Goal: Information Seeking & Learning: Learn about a topic

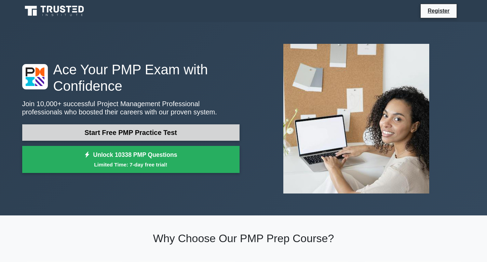
click at [150, 133] on link "Start Free PMP Practice Test" at bounding box center [131, 132] width 218 height 16
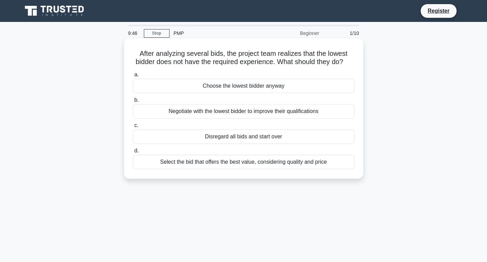
click at [259, 169] on div "Select the bid that offers the best value, considering quality and price" at bounding box center [244, 162] width 222 height 14
click at [133, 153] on input "d. Select the bid that offers the best value, considering quality and price" at bounding box center [133, 150] width 0 height 4
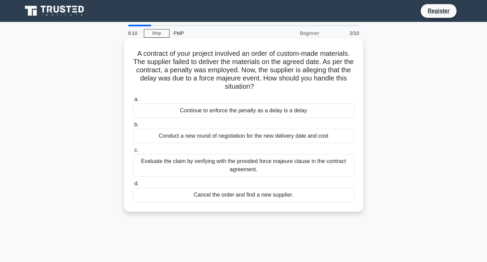
click at [225, 169] on div "Evaluate the claim by verifying with the provided force majeure clause in the c…" at bounding box center [244, 165] width 222 height 23
click at [133, 152] on input "c. Evaluate the claim by verifying with the provided force majeure clause in th…" at bounding box center [133, 150] width 0 height 4
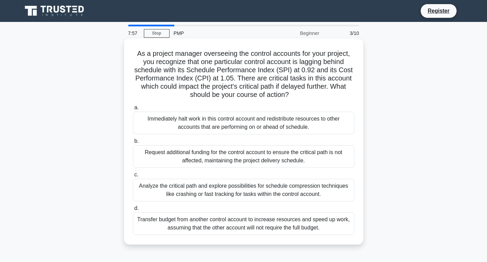
click at [219, 191] on div "Analyze the critical path and explore possibilities for schedule compression te…" at bounding box center [244, 190] width 222 height 23
click at [133, 177] on input "c. Analyze the critical path and explore possibilities for schedule compression…" at bounding box center [133, 174] width 0 height 4
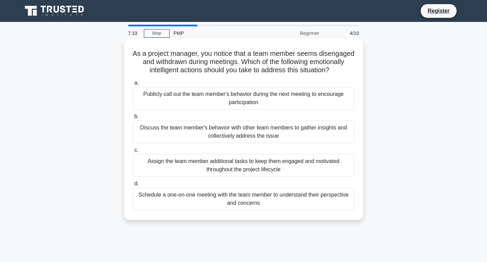
click at [245, 204] on div "Schedule a one-on-one meeting with the team member to understand their perspect…" at bounding box center [244, 198] width 222 height 23
click at [133, 186] on input "d. Schedule a one-on-one meeting with the team member to understand their persp…" at bounding box center [133, 183] width 0 height 4
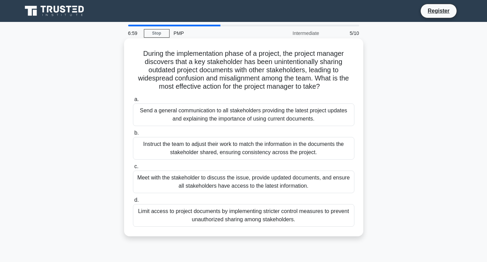
click at [241, 187] on div "Meet with the stakeholder to discuss the issue, provide updated documents, and …" at bounding box center [244, 181] width 222 height 23
click at [133, 169] on input "c. Meet with the stakeholder to discuss the issue, provide updated documents, a…" at bounding box center [133, 166] width 0 height 4
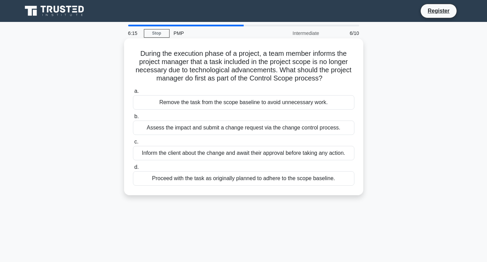
click at [237, 132] on div "Assess the impact and submit a change request via the change control process." at bounding box center [244, 127] width 222 height 14
click at [133, 119] on input "b. Assess the impact and submit a change request via the change control process." at bounding box center [133, 116] width 0 height 4
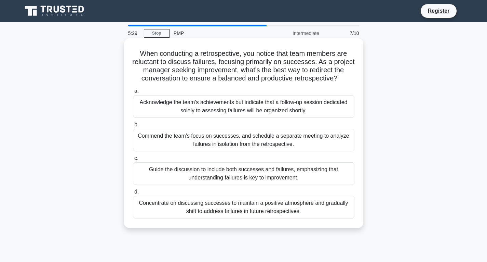
click at [230, 169] on div "Guide the discussion to include both successes and failures, emphasizing that u…" at bounding box center [244, 173] width 222 height 23
click at [133, 160] on input "c. Guide the discussion to include both successes and failures, emphasizing tha…" at bounding box center [133, 158] width 0 height 4
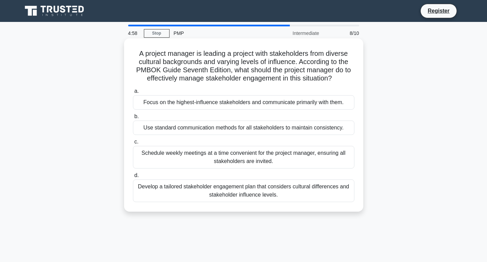
drag, startPoint x: 226, startPoint y: 130, endPoint x: 202, endPoint y: 175, distance: 50.8
click at [212, 177] on div "a. Focus on the highest-influence stakeholders and communicate primarily with t…" at bounding box center [244, 145] width 230 height 118
click at [202, 174] on label "d. Develop a tailored stakeholder engagement plan that considers cultural diffe…" at bounding box center [244, 186] width 222 height 31
click at [133, 174] on input "d. Develop a tailored stakeholder engagement plan that considers cultural diffe…" at bounding box center [133, 175] width 0 height 4
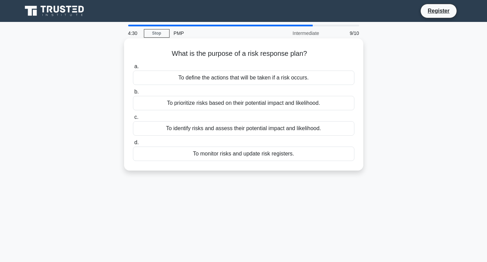
click at [255, 81] on div "To define the actions that will be taken if a risk occurs." at bounding box center [244, 77] width 222 height 14
click at [133, 69] on input "a. To define the actions that will be taken if a risk occurs." at bounding box center [133, 66] width 0 height 4
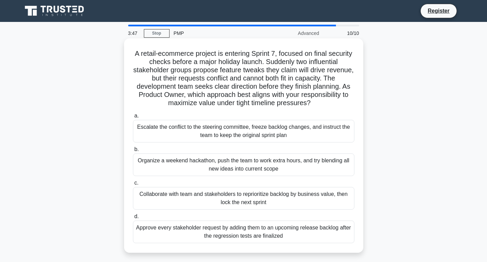
scroll to position [34, 0]
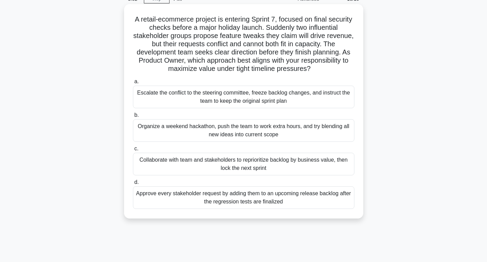
click at [191, 164] on div "Collaborate with team and stakeholders to reprioritize backlog by business valu…" at bounding box center [244, 164] width 222 height 23
click at [133, 151] on input "c. Collaborate with team and stakeholders to reprioritize backlog by business v…" at bounding box center [133, 148] width 0 height 4
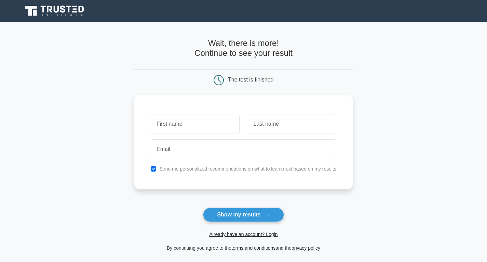
click at [207, 126] on input "text" at bounding box center [195, 124] width 89 height 20
type input "Tejaswini"
click at [259, 130] on input "text" at bounding box center [292, 124] width 89 height 20
type input "Hiremath"
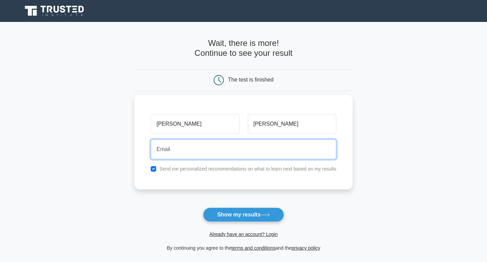
click at [209, 150] on input "email" at bounding box center [244, 149] width 186 height 20
type input "tejaswinihm18@gmail.com"
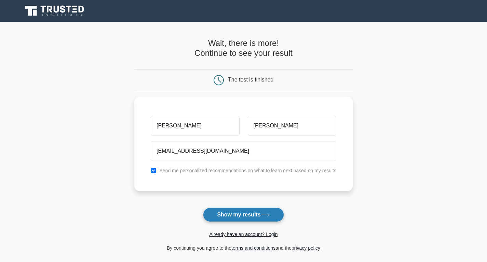
click at [245, 215] on button "Show my results" at bounding box center [243, 214] width 81 height 14
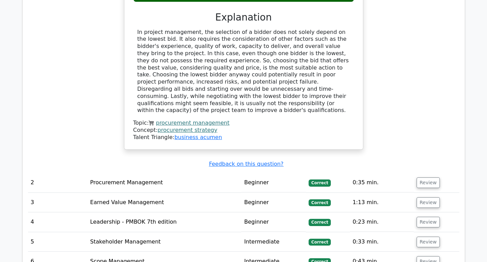
scroll to position [821, 0]
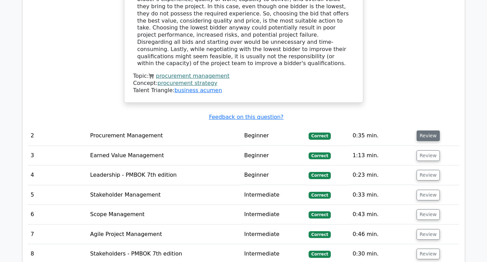
click at [434, 130] on button "Review" at bounding box center [428, 135] width 23 height 11
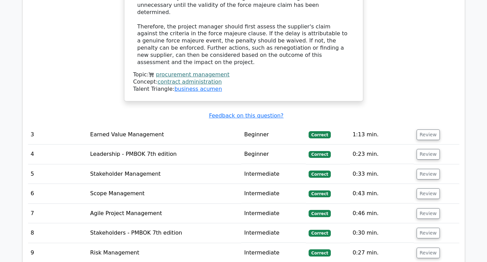
scroll to position [1231, 0]
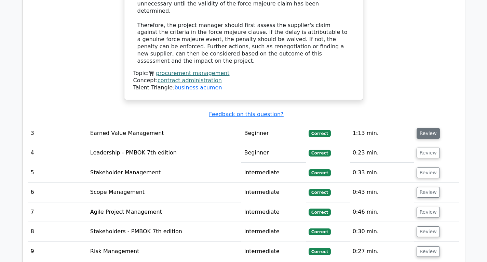
click at [418, 128] on button "Review" at bounding box center [428, 133] width 23 height 11
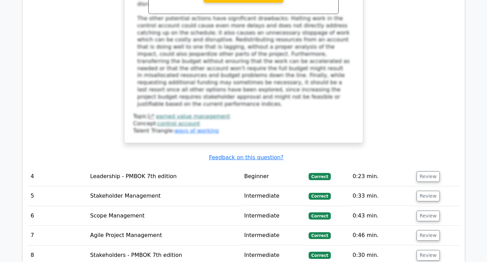
scroll to position [1676, 0]
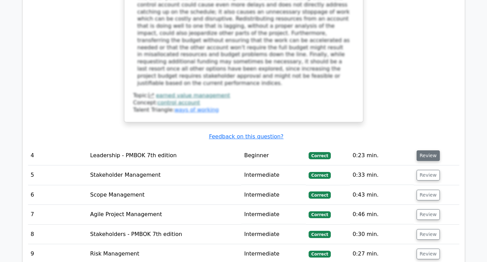
click at [431, 150] on button "Review" at bounding box center [428, 155] width 23 height 11
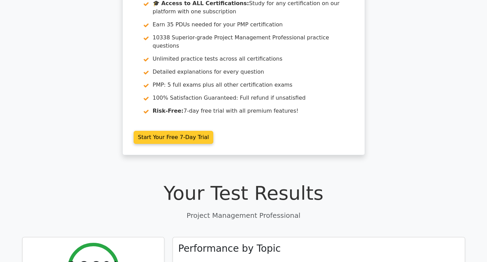
scroll to position [0, 0]
